Goal: Transaction & Acquisition: Purchase product/service

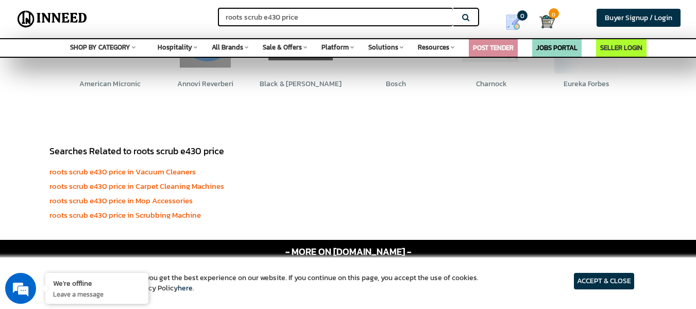
scroll to position [5101, 0]
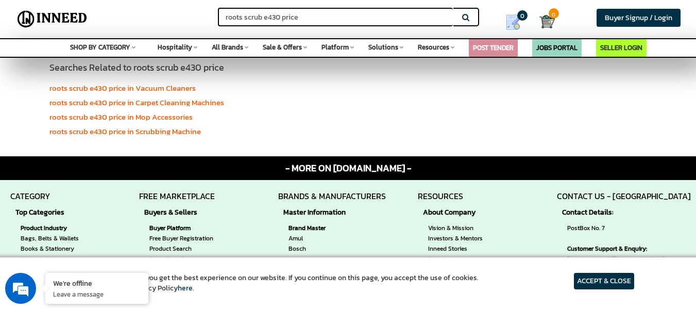
click at [299, 15] on input "roots scrub e430 price" at bounding box center [335, 17] width 235 height 19
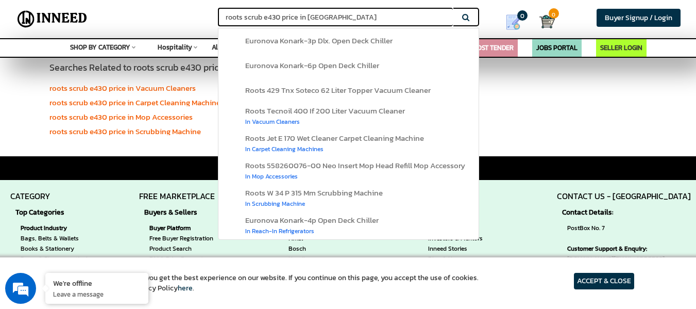
click at [453, 8] on button "Search" at bounding box center [466, 17] width 26 height 19
type input "roots scrub e430 price in [GEOGRAPHIC_DATA]"
